Goal: Information Seeking & Learning: Learn about a topic

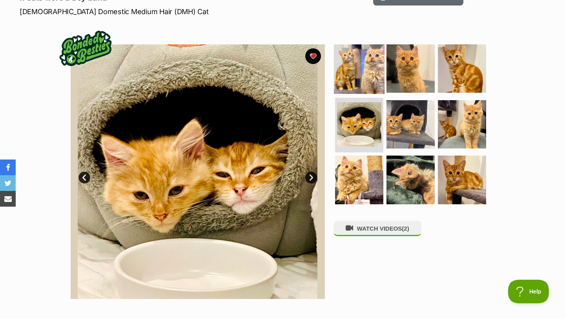
click at [350, 58] on img at bounding box center [359, 68] width 51 height 51
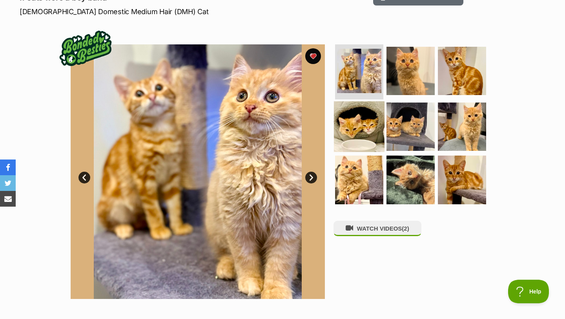
click at [369, 131] on img at bounding box center [359, 126] width 51 height 51
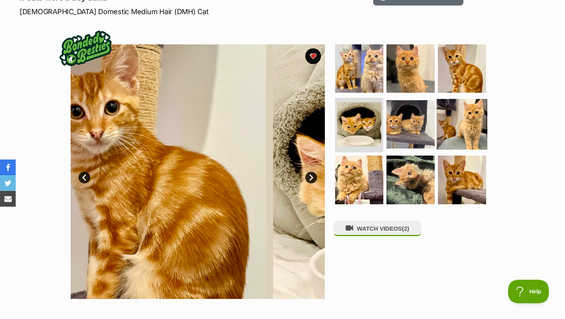
click at [461, 129] on img at bounding box center [462, 124] width 51 height 51
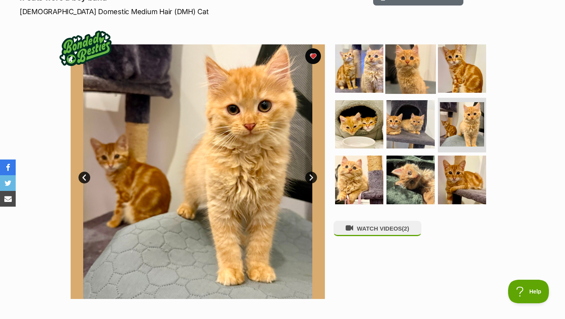
click at [397, 67] on img at bounding box center [411, 68] width 51 height 51
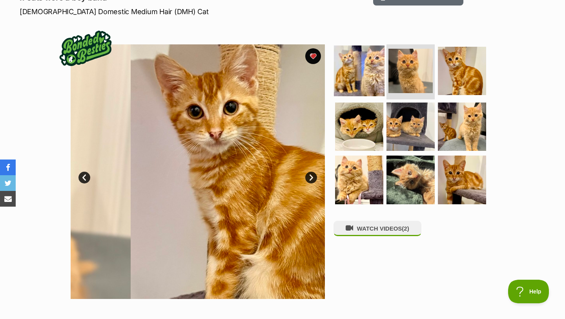
click at [370, 66] on img at bounding box center [359, 71] width 51 height 51
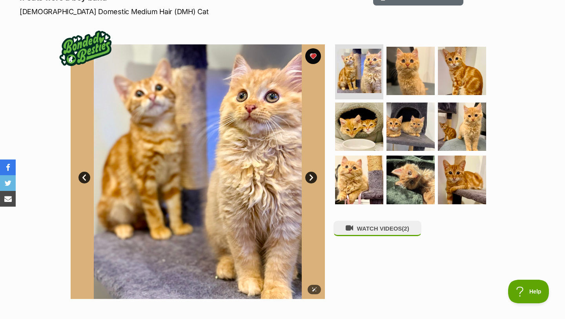
click at [315, 183] on img at bounding box center [198, 171] width 254 height 254
click at [312, 177] on link "Next" at bounding box center [311, 178] width 12 height 12
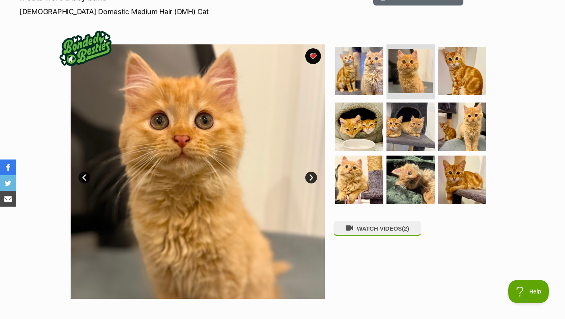
click at [312, 177] on link "Next" at bounding box center [311, 178] width 12 height 12
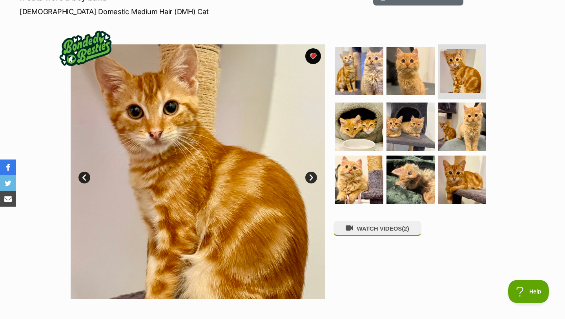
click at [312, 177] on link "Next" at bounding box center [311, 178] width 12 height 12
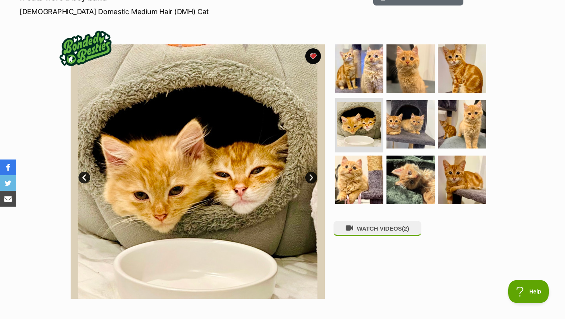
click at [312, 177] on link "Next" at bounding box center [311, 178] width 12 height 12
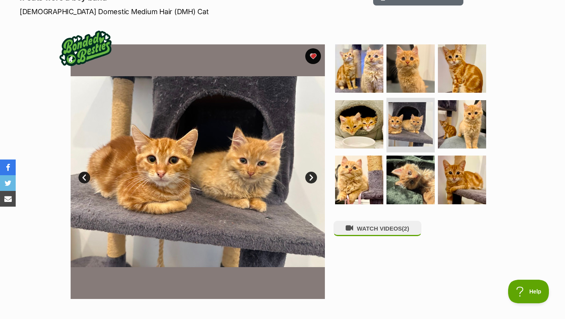
click at [309, 174] on link "Next" at bounding box center [311, 178] width 12 height 12
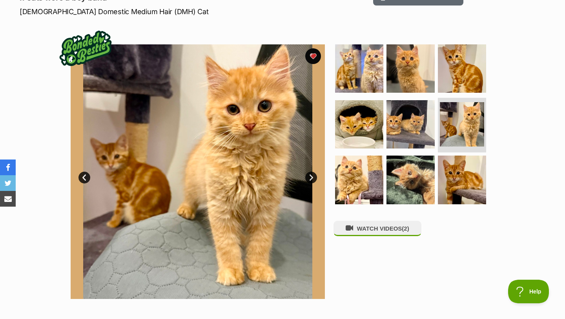
click at [309, 174] on link "Next" at bounding box center [311, 178] width 12 height 12
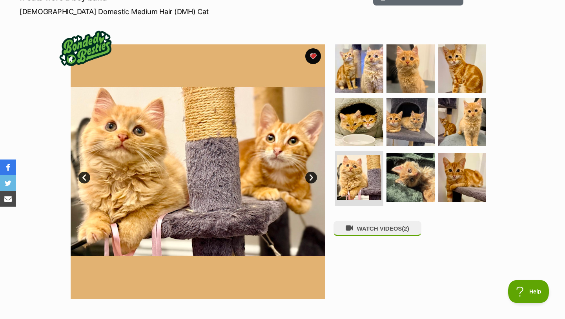
click at [309, 174] on link "Next" at bounding box center [311, 178] width 12 height 12
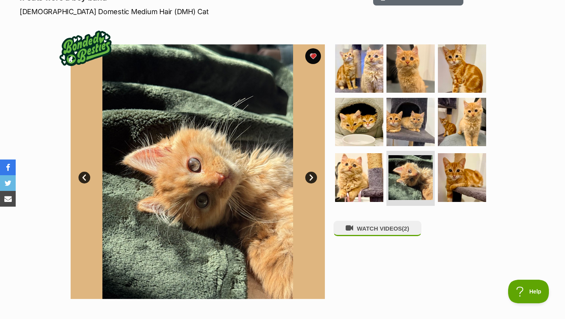
click at [309, 174] on link "Next" at bounding box center [311, 178] width 12 height 12
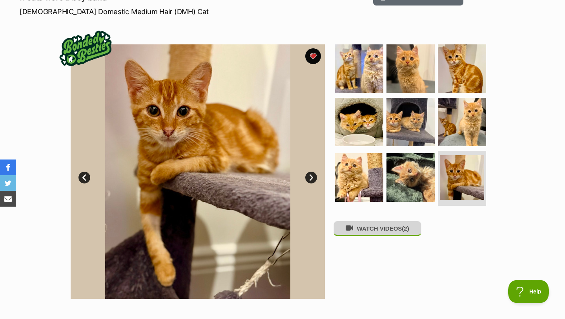
click at [382, 230] on button "WATCH VIDEOS (2)" at bounding box center [378, 228] width 88 height 15
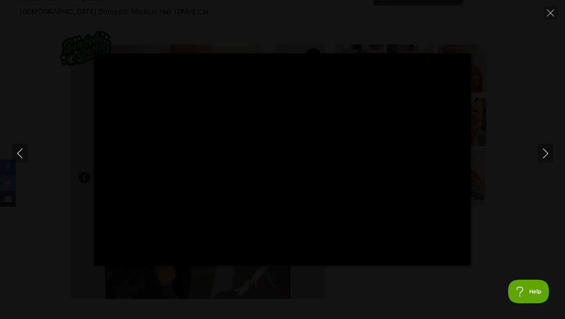
type input "100"
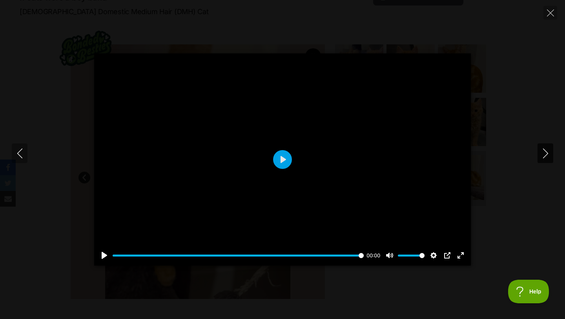
click at [546, 146] on button "Next" at bounding box center [546, 153] width 16 height 20
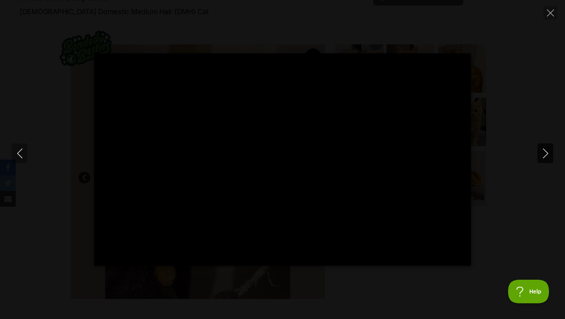
type input "100"
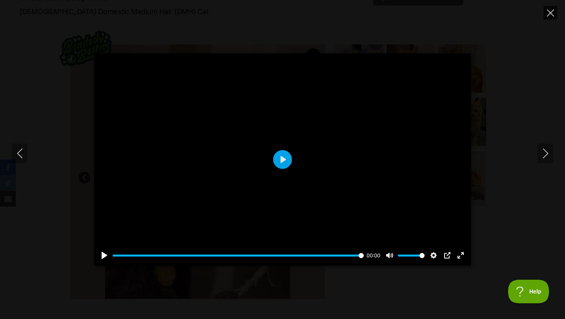
click at [552, 10] on icon "Close" at bounding box center [550, 12] width 7 height 7
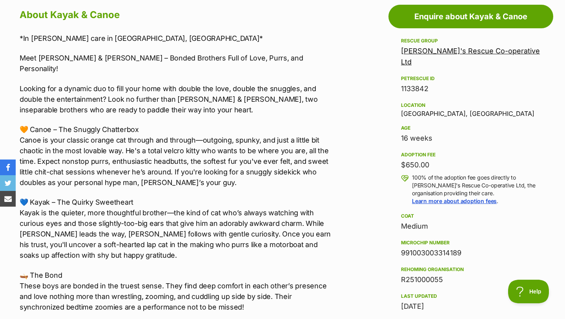
scroll to position [444, 0]
